Goal: Information Seeking & Learning: Find specific fact

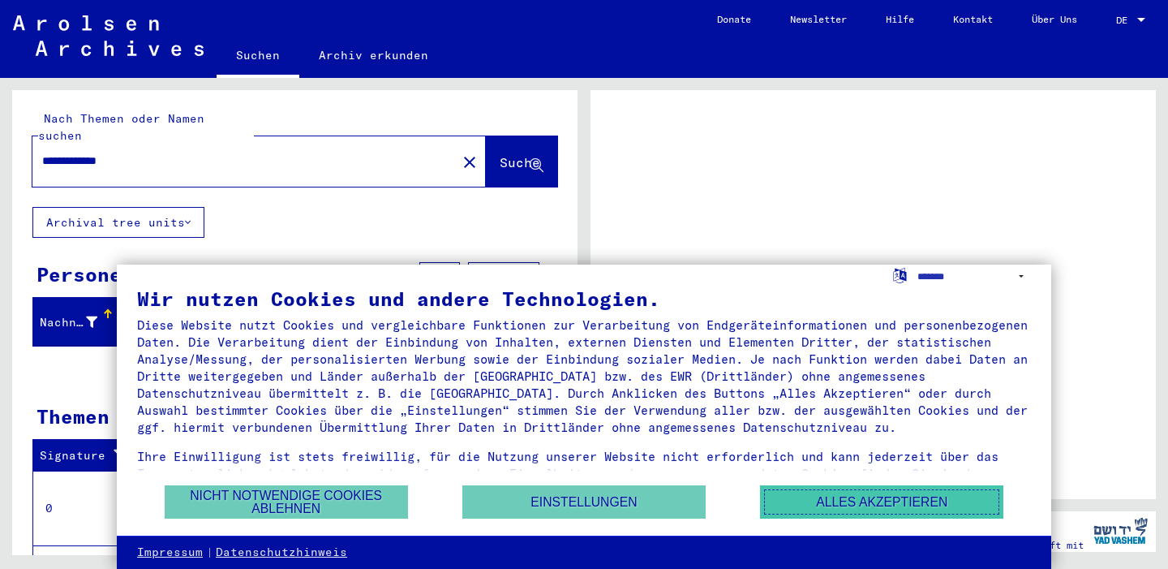
click at [862, 497] on button "Alles akzeptieren" at bounding box center [881, 501] width 243 height 33
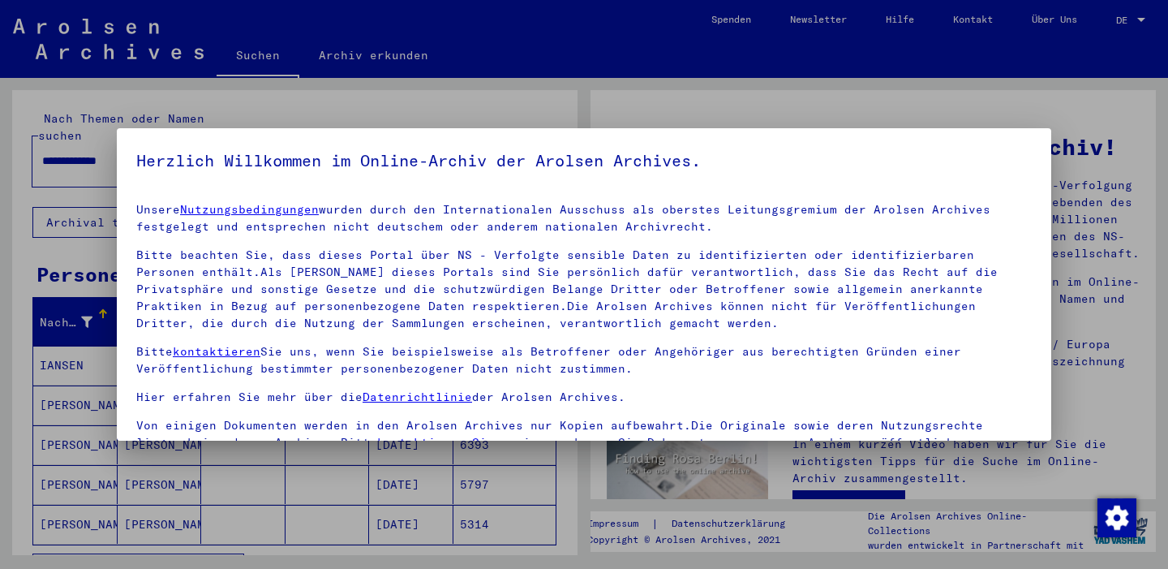
click at [703, 102] on div at bounding box center [584, 284] width 1168 height 569
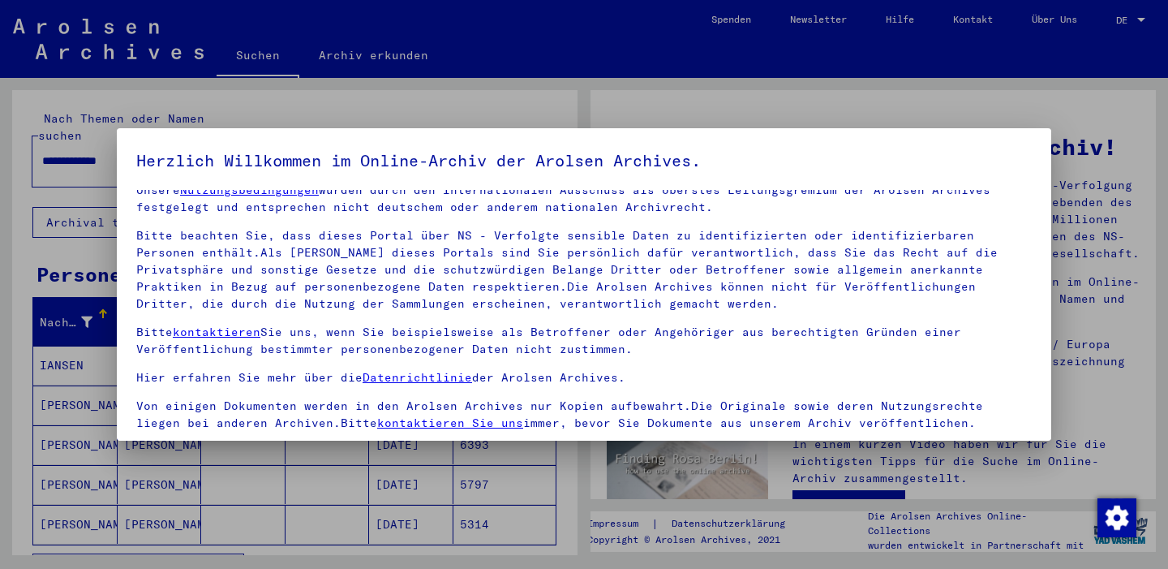
scroll to position [138, 0]
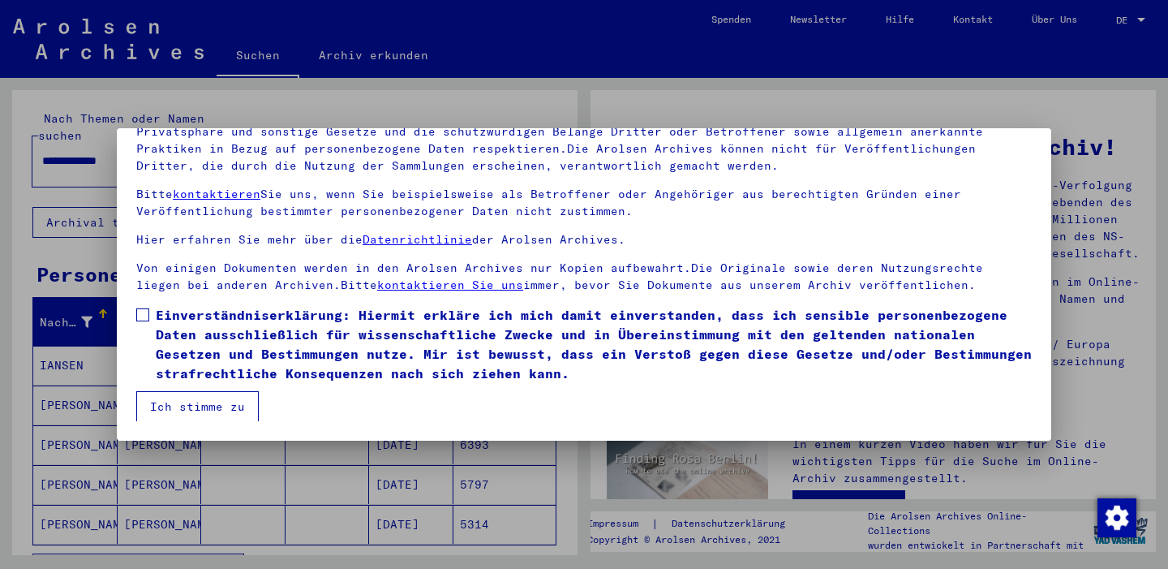
click at [144, 310] on span at bounding box center [142, 314] width 13 height 13
click at [200, 406] on button "Ich stimme zu" at bounding box center [197, 406] width 123 height 31
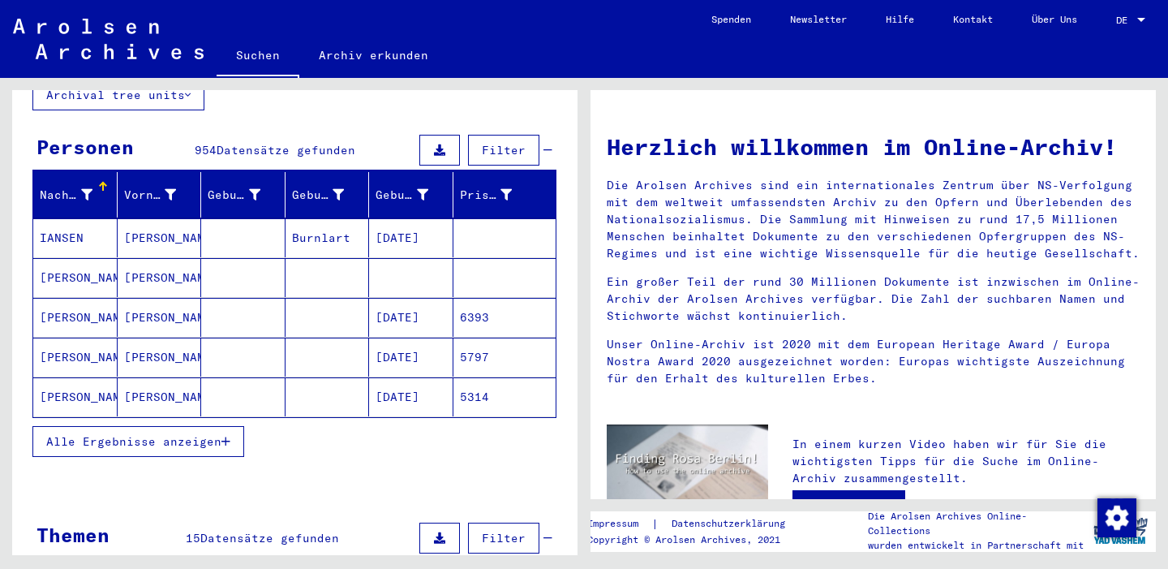
scroll to position [123, 0]
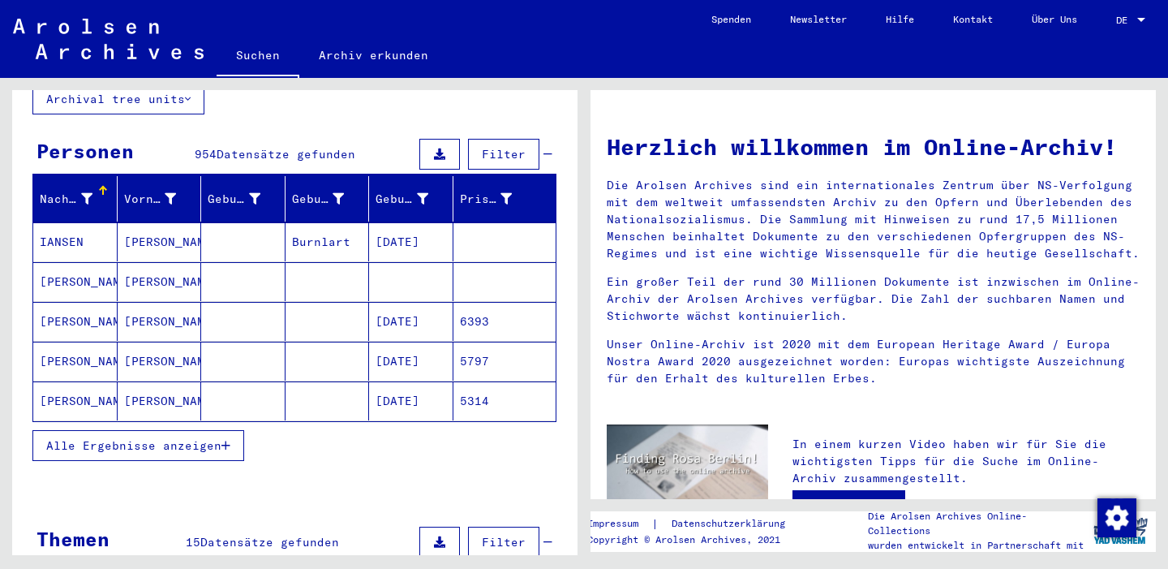
click at [182, 438] on span "Alle Ergebnisse anzeigen" at bounding box center [133, 445] width 175 height 15
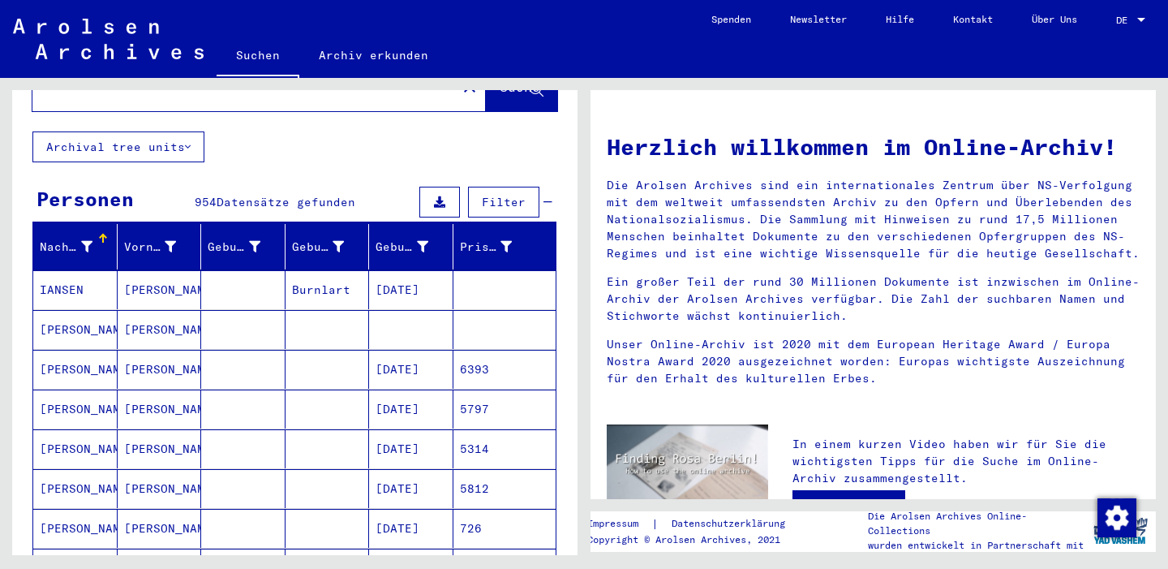
scroll to position [0, 0]
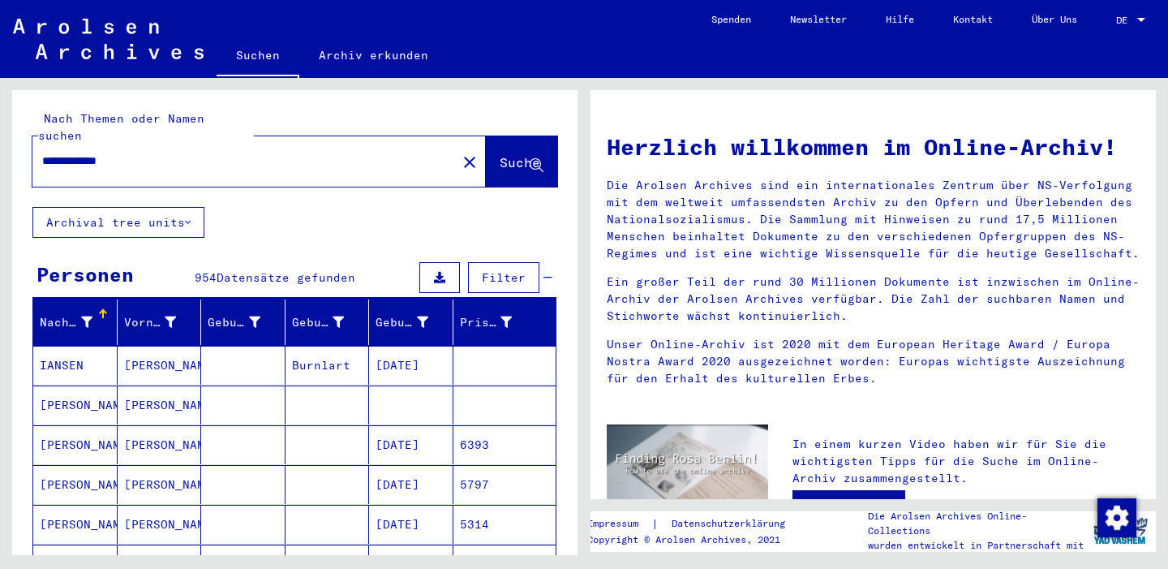
click at [165, 153] on input "**********" at bounding box center [239, 161] width 395 height 17
click at [519, 136] on button "Suche" at bounding box center [521, 161] width 71 height 50
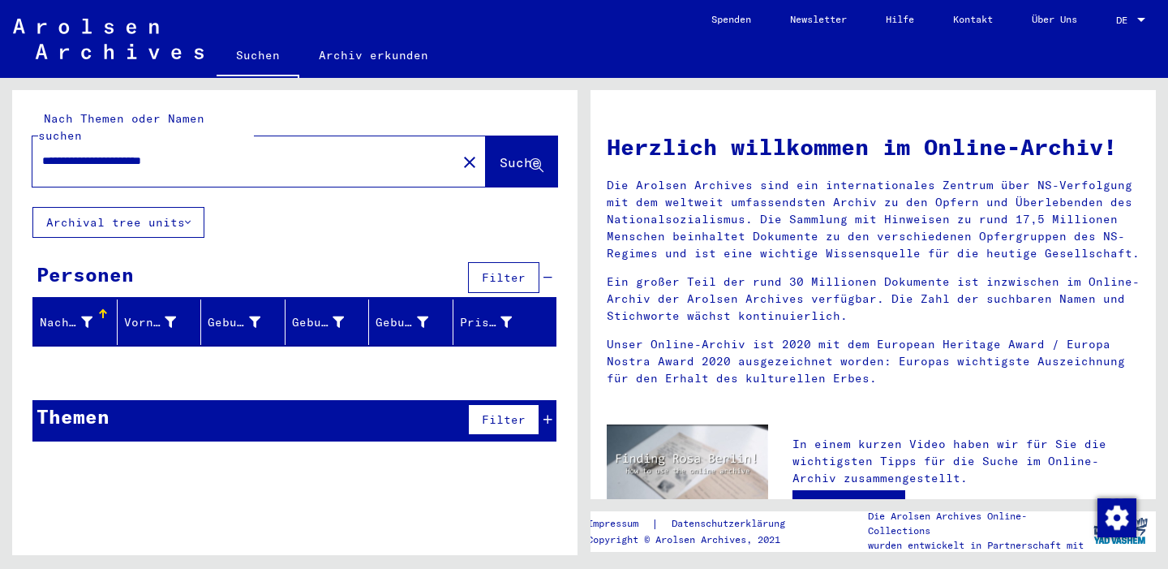
drag, startPoint x: 210, startPoint y: 143, endPoint x: 136, endPoint y: 142, distance: 74.7
click at [135, 153] on input "**********" at bounding box center [239, 161] width 395 height 17
type input "**********"
click at [523, 154] on span "Suche" at bounding box center [520, 162] width 41 height 16
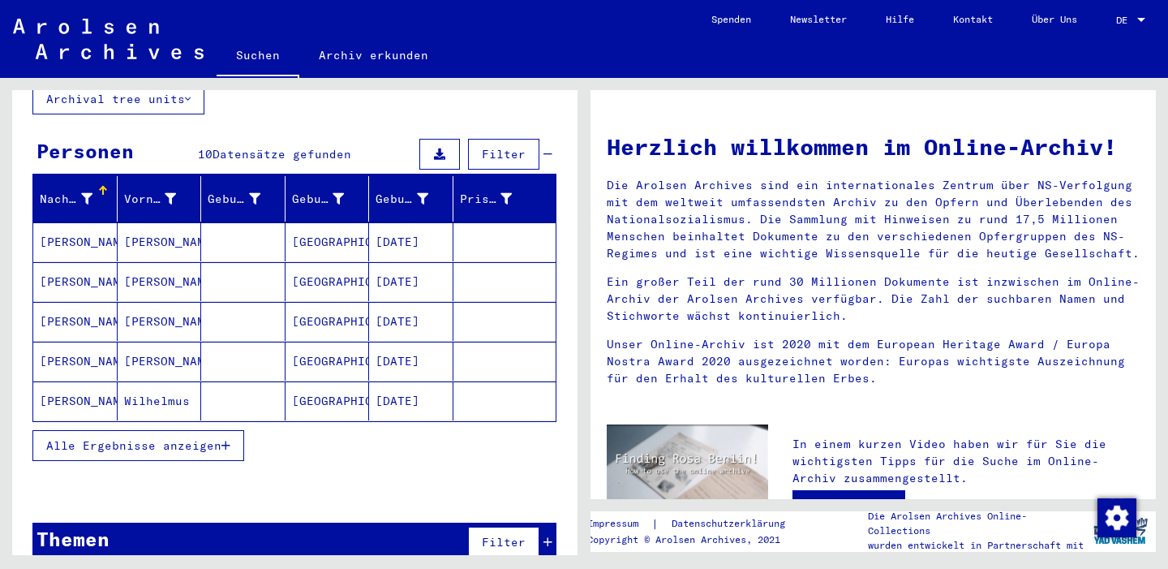
scroll to position [128, 0]
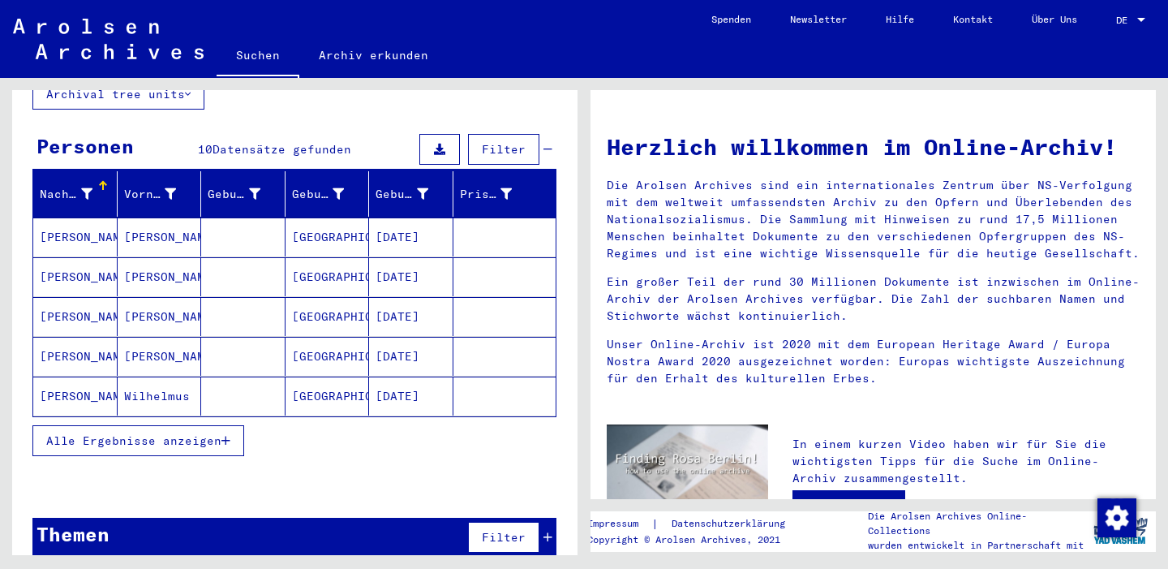
click at [93, 338] on mat-cell "[PERSON_NAME]" at bounding box center [75, 356] width 84 height 39
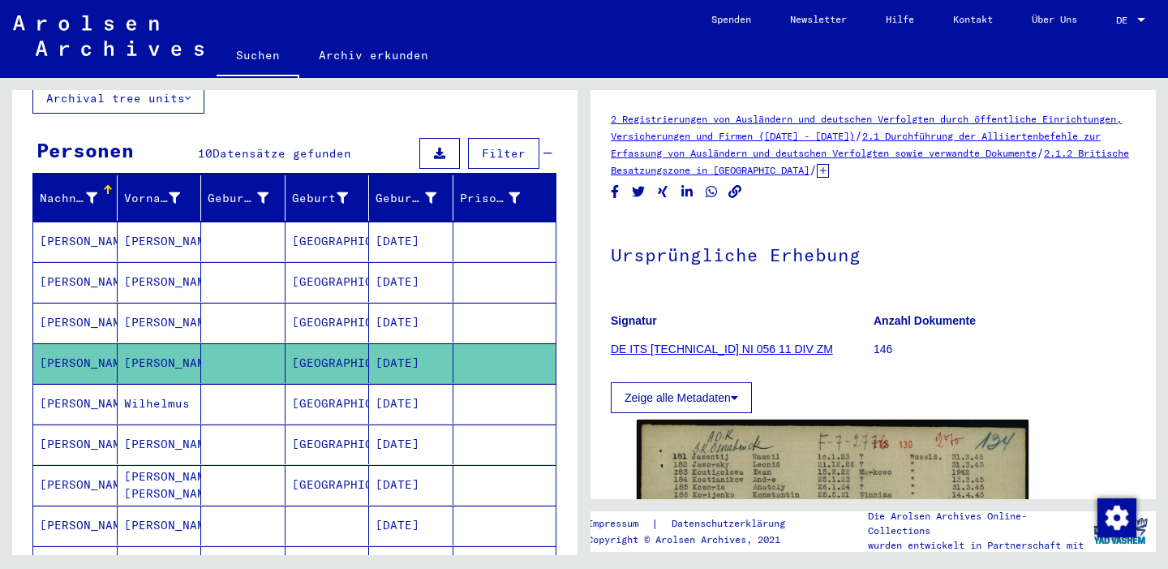
click at [700, 347] on link "DE ITS [TECHNICAL_ID] NI 056 11 DIV ZM" at bounding box center [722, 348] width 222 height 13
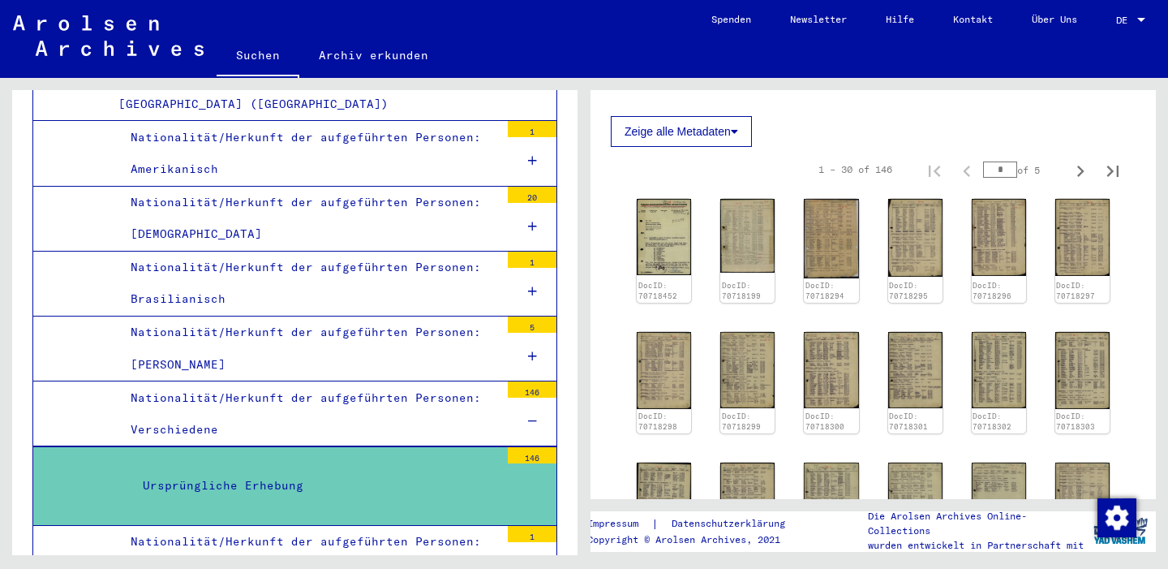
scroll to position [247, 0]
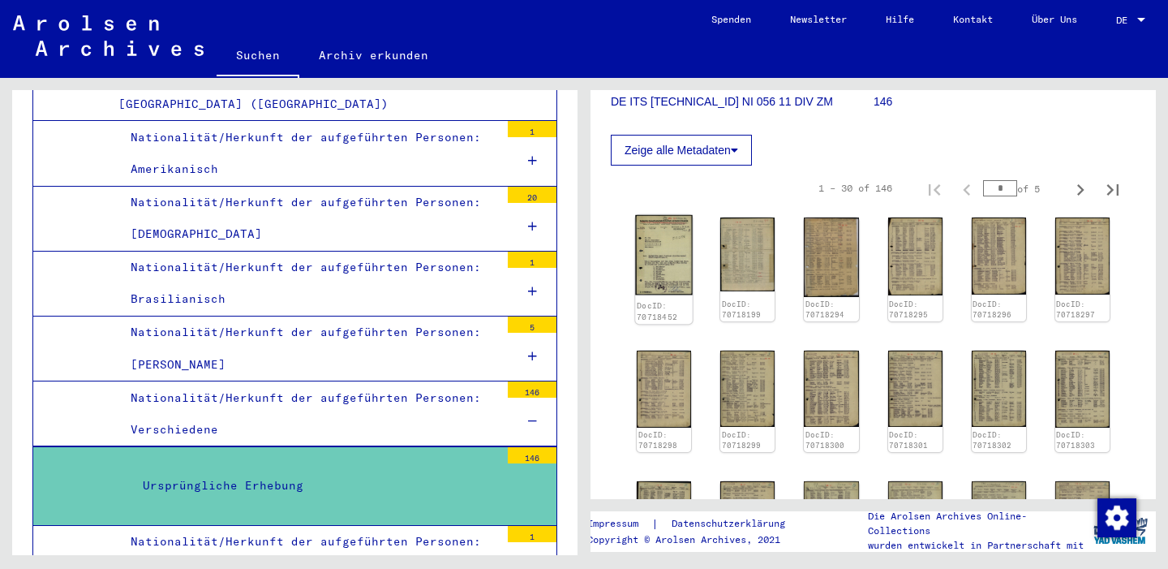
click at [663, 258] on img at bounding box center [664, 255] width 58 height 80
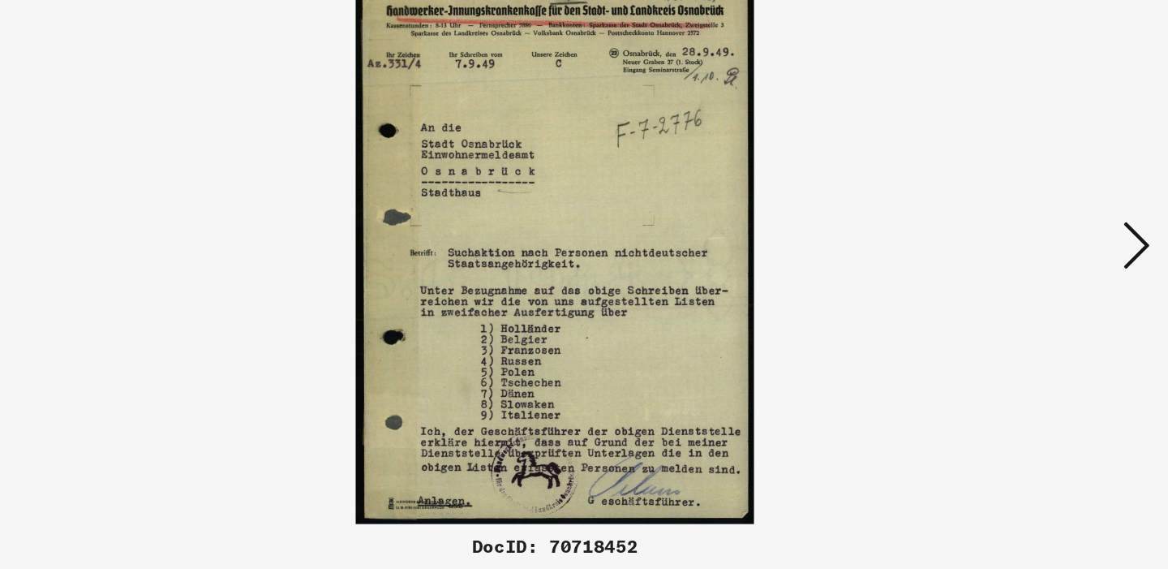
click at [1009, 238] on icon at bounding box center [1010, 242] width 19 height 39
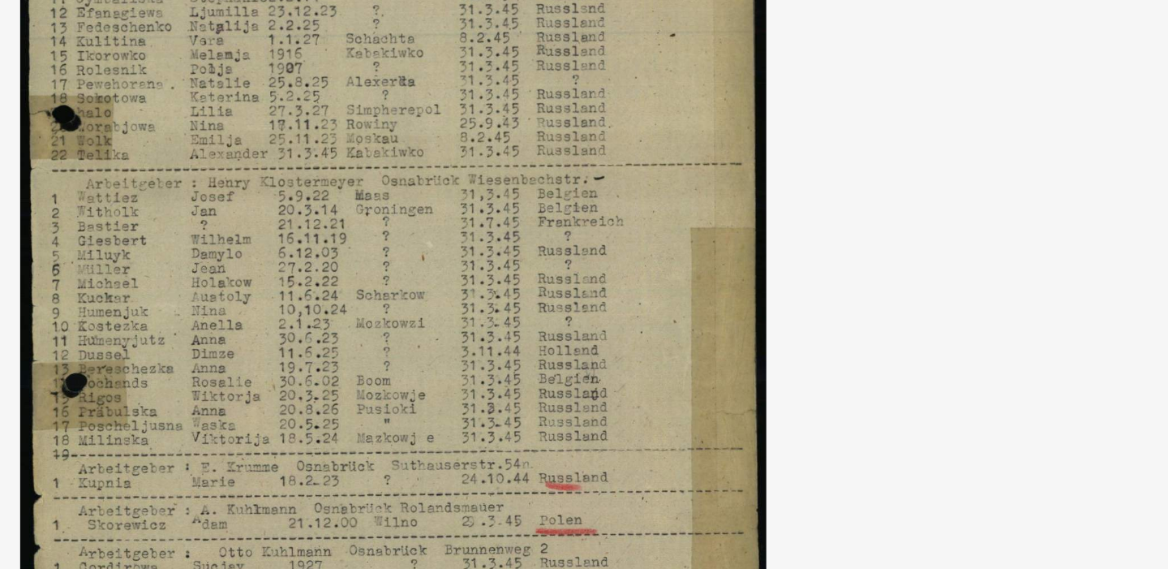
drag, startPoint x: 644, startPoint y: 234, endPoint x: 752, endPoint y: 265, distance: 112.5
click at [753, 265] on img at bounding box center [584, 244] width 824 height 407
drag, startPoint x: 527, startPoint y: 206, endPoint x: 602, endPoint y: 278, distance: 103.9
click at [603, 282] on img at bounding box center [584, 244] width 824 height 407
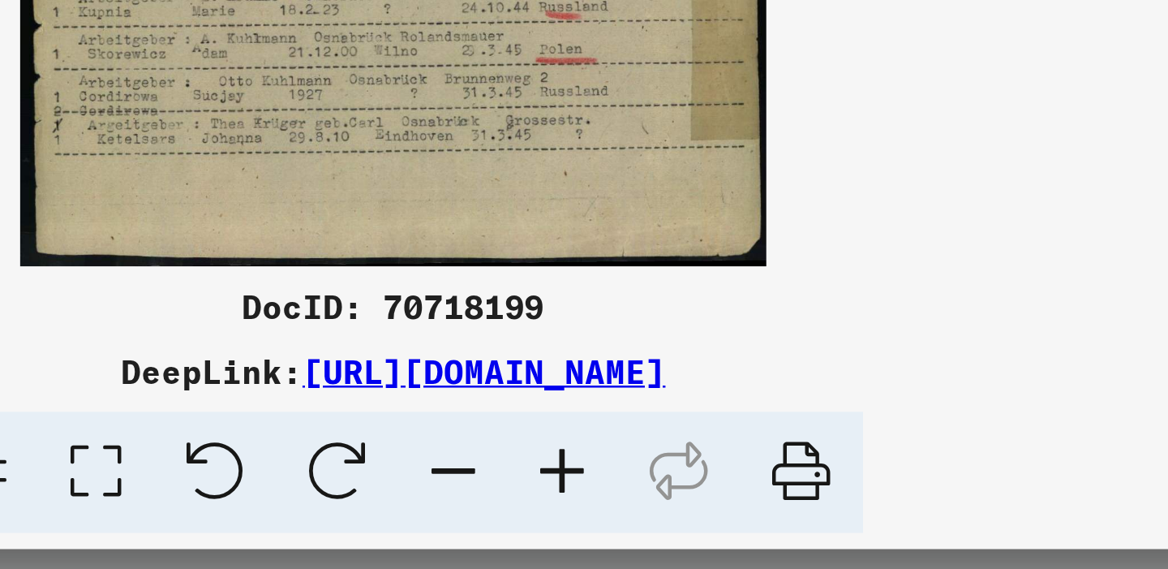
scroll to position [0, 0]
